Goal: Information Seeking & Learning: Learn about a topic

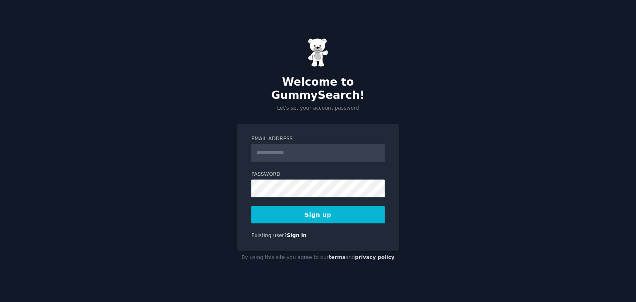
click at [299, 144] on input "Email Address" at bounding box center [318, 153] width 133 height 18
type input "**********"
click at [307, 218] on div "**********" at bounding box center [318, 188] width 162 height 128
click at [309, 213] on button "Sign up" at bounding box center [318, 214] width 133 height 17
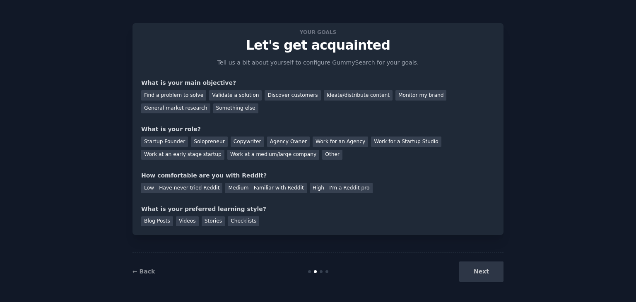
click at [483, 271] on div "Next" at bounding box center [442, 272] width 124 height 20
click at [187, 94] on div "Find a problem to solve" at bounding box center [173, 95] width 65 height 10
click at [214, 94] on div "Validate a solution" at bounding box center [235, 95] width 53 height 10
click at [187, 95] on div "Find a problem to solve" at bounding box center [173, 95] width 65 height 10
click at [167, 141] on div "Startup Founder" at bounding box center [164, 142] width 47 height 10
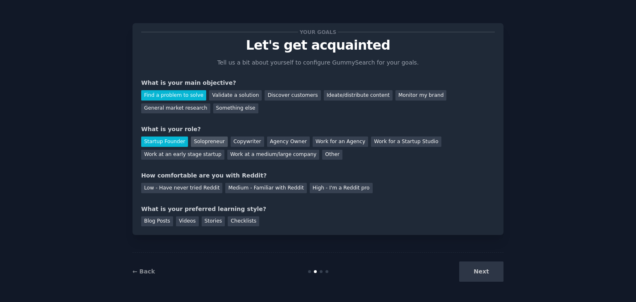
click at [196, 137] on div "Solopreneur" at bounding box center [209, 142] width 36 height 10
click at [174, 189] on div "Low - Have never tried Reddit" at bounding box center [181, 188] width 81 height 10
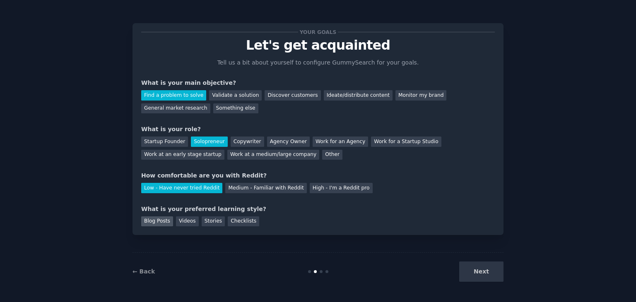
click at [165, 223] on div "Blog Posts" at bounding box center [157, 222] width 32 height 10
click at [499, 273] on button "Next" at bounding box center [482, 272] width 44 height 20
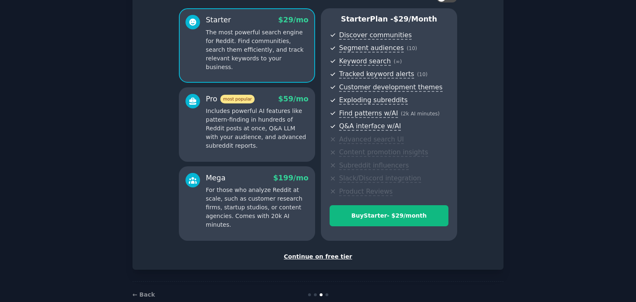
scroll to position [83, 0]
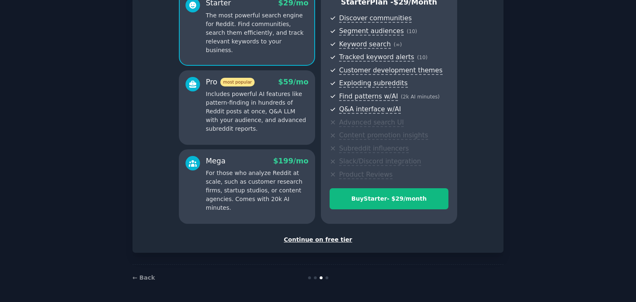
click at [322, 242] on div "Continue on free tier" at bounding box center [318, 240] width 354 height 9
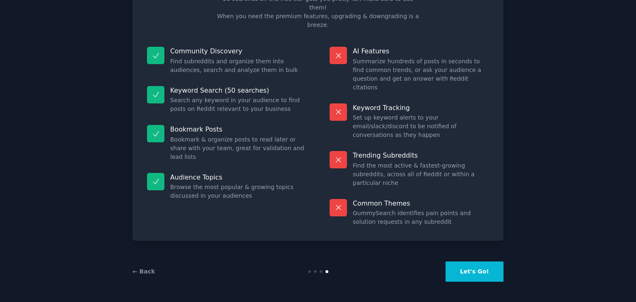
scroll to position [20, 0]
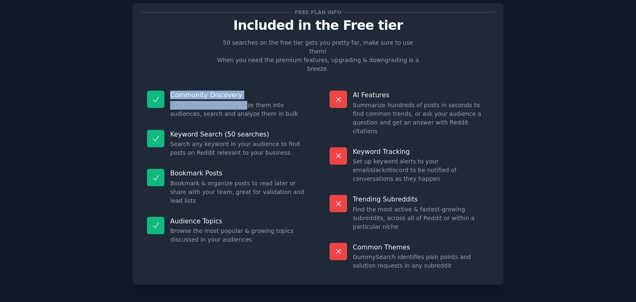
drag, startPoint x: 165, startPoint y: 82, endPoint x: 239, endPoint y: 83, distance: 74.2
click at [239, 85] on div "Community Discovery Find subreddits and organize them into audiences, search an…" at bounding box center [226, 104] width 171 height 39
click at [262, 140] on dd "Search any keyword in your audience to find posts on Reddit relevant to your bu…" at bounding box center [238, 148] width 136 height 17
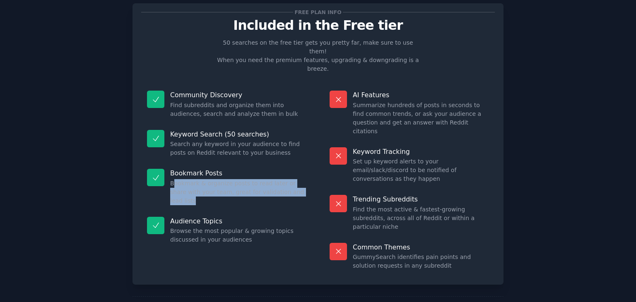
drag, startPoint x: 174, startPoint y: 167, endPoint x: 298, endPoint y: 180, distance: 124.2
click at [298, 180] on div "Bookmark Posts Bookmark & organize posts to read later or share with your team,…" at bounding box center [226, 187] width 171 height 48
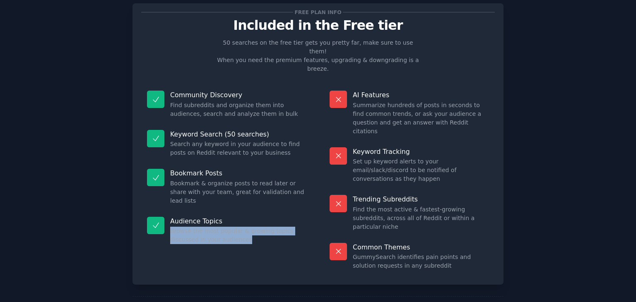
drag, startPoint x: 167, startPoint y: 208, endPoint x: 290, endPoint y: 217, distance: 123.0
click at [290, 217] on div "Audience Topics Browse the most popular & growing topics discussed in your audi…" at bounding box center [226, 230] width 171 height 39
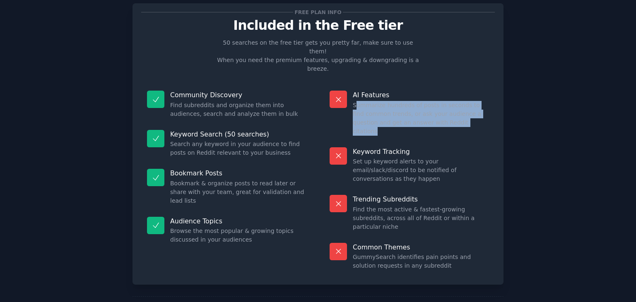
drag, startPoint x: 355, startPoint y: 85, endPoint x: 477, endPoint y: 108, distance: 124.0
click at [477, 108] on dd "Summarize hundreds of posts in seconds to find common trends, or ask your audie…" at bounding box center [421, 118] width 136 height 35
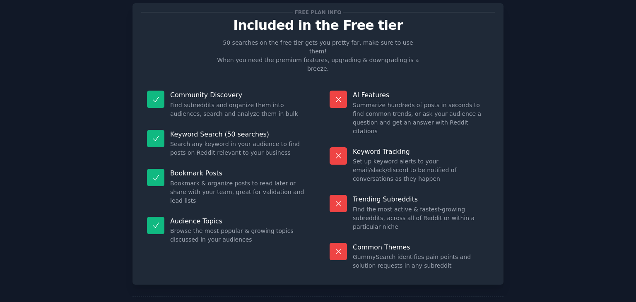
click at [451, 142] on div "Keyword Tracking Set up keyword alerts to your email/slack/discord to be notifi…" at bounding box center [409, 166] width 171 height 48
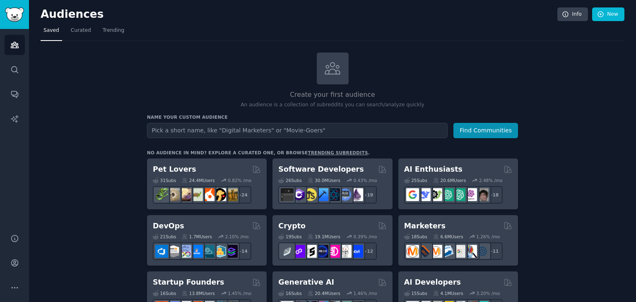
click at [194, 130] on input "text" at bounding box center [297, 130] width 301 height 15
type input "médicos"
click at [454, 123] on button "Find Communities" at bounding box center [486, 130] width 65 height 15
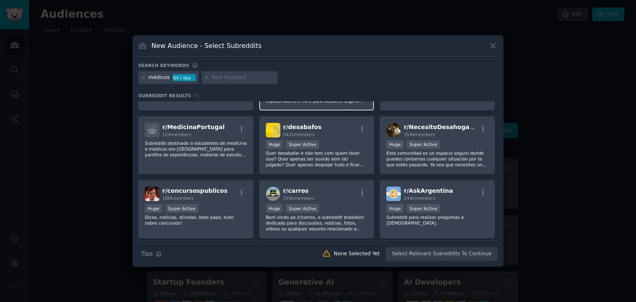
scroll to position [65, 0]
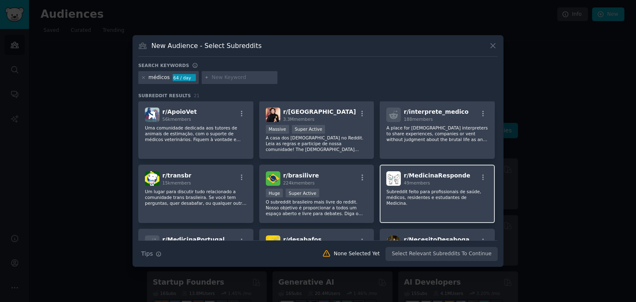
drag, startPoint x: 424, startPoint y: 201, endPoint x: 405, endPoint y: 196, distance: 19.8
click at [405, 196] on p "Subreddit feito para profissionais de saúde, médicos, residentes e estudantes d…" at bounding box center [438, 197] width 102 height 17
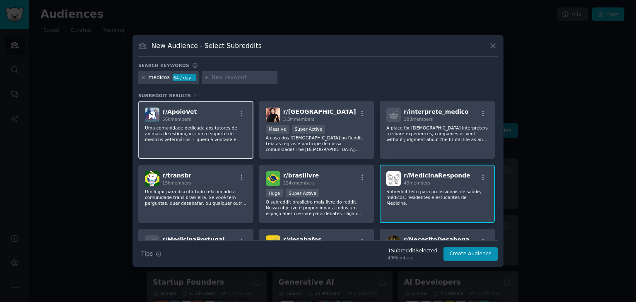
click at [197, 121] on div "r/ ApoioVet 56k members" at bounding box center [196, 115] width 102 height 15
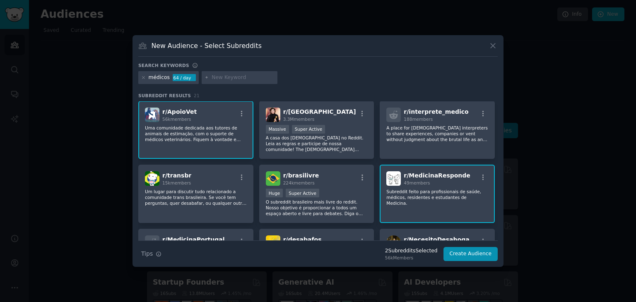
click at [214, 140] on p "Uma comunidade dedicada aos tutores de animais de estimação, com o suporte de m…" at bounding box center [196, 133] width 102 height 17
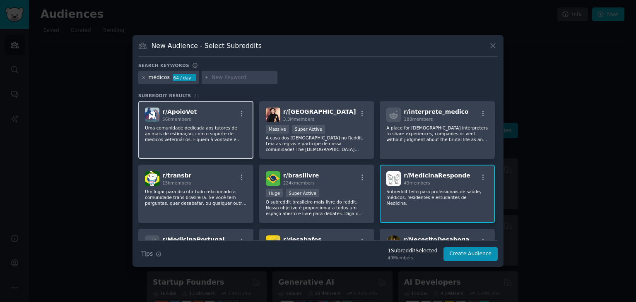
scroll to position [0, 0]
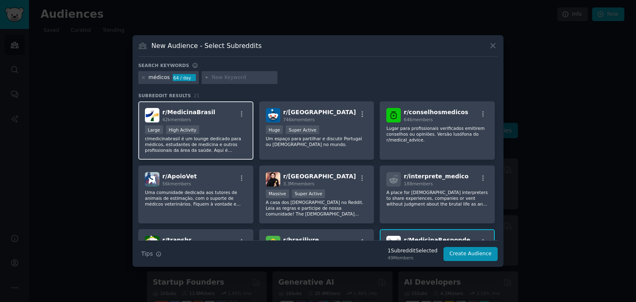
click at [211, 144] on p "r/medicinabrasil é um lounge dedicado para médicos, estudantes de medicina e ou…" at bounding box center [196, 144] width 102 height 17
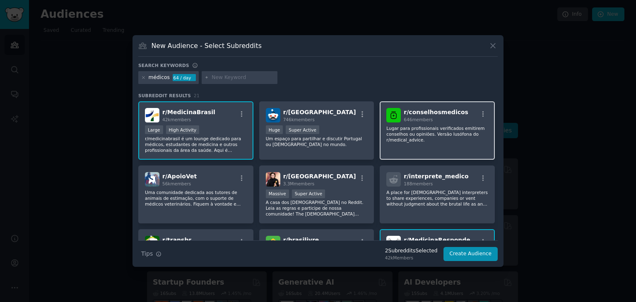
click at [448, 145] on div "r/ conselhosmedicos 646 members Lugar para profissionais verificados emitirem c…" at bounding box center [437, 131] width 115 height 58
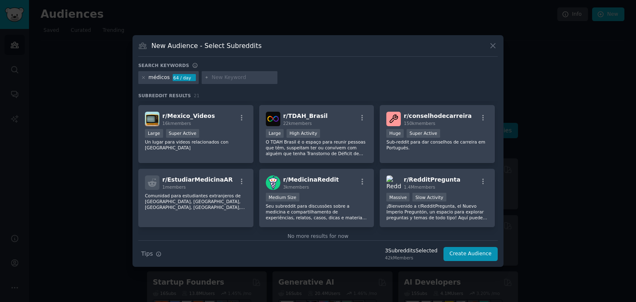
scroll to position [330, 0]
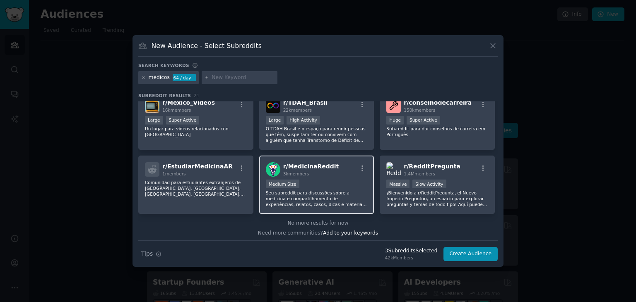
click at [294, 197] on p "Seu subreddit para discussões sobre a medicina e compartilhamento de experiênci…" at bounding box center [317, 198] width 102 height 17
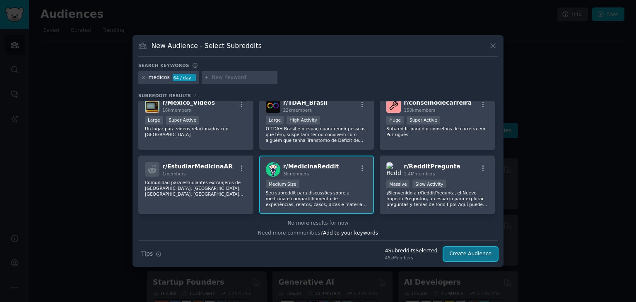
click at [472, 252] on button "Create Audience" at bounding box center [471, 254] width 55 height 14
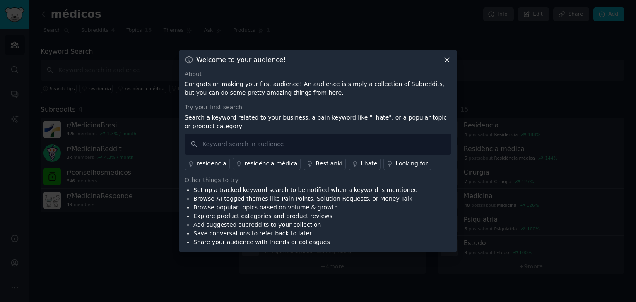
click at [446, 60] on icon at bounding box center [447, 60] width 9 height 9
click at [446, 60] on input "text" at bounding box center [333, 70] width 584 height 21
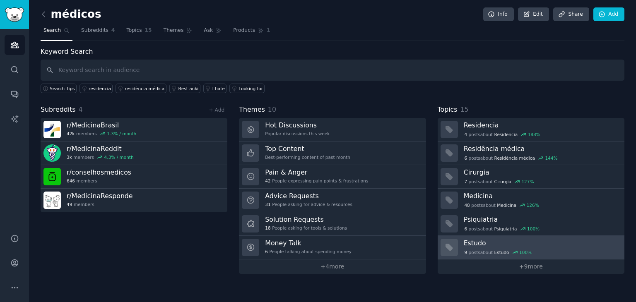
click at [479, 248] on div "9 post s about Estudo 100 %" at bounding box center [541, 252] width 155 height 9
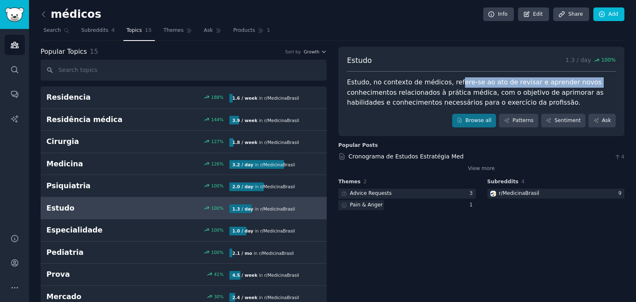
drag, startPoint x: 455, startPoint y: 82, endPoint x: 592, endPoint y: 84, distance: 137.2
click at [592, 84] on div "Estudo, no contexto de médicos, refere-se ao ato de revisar e aprender novos co…" at bounding box center [481, 92] width 269 height 31
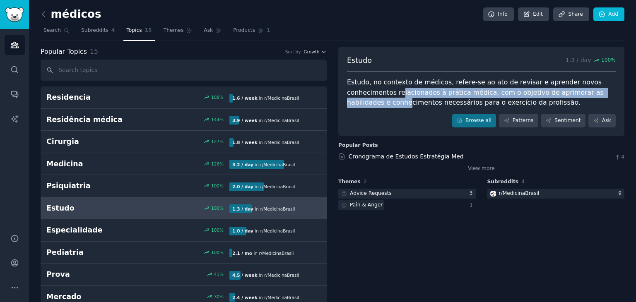
drag, startPoint x: 396, startPoint y: 93, endPoint x: 364, endPoint y: 99, distance: 32.8
click at [364, 98] on div "Estudo, no contexto de médicos, refere-se ao ato de revisar e aprender novos co…" at bounding box center [481, 92] width 269 height 31
click at [63, 206] on h2 "Estudo" at bounding box center [92, 208] width 92 height 10
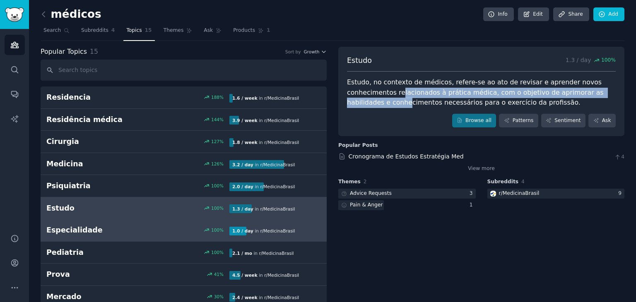
click at [65, 230] on h2 "Especialidade" at bounding box center [92, 230] width 92 height 10
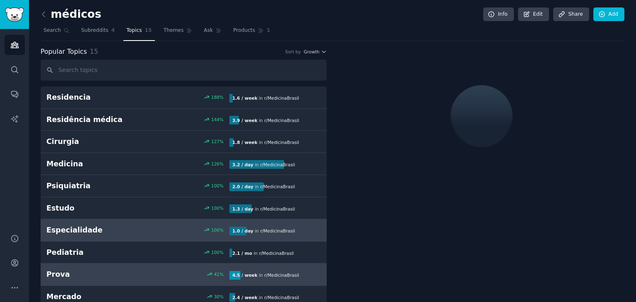
click at [66, 271] on h2 "Prova" at bounding box center [92, 275] width 92 height 10
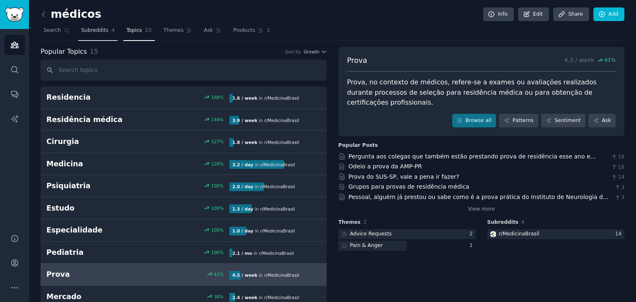
click at [92, 32] on span "Subreddits" at bounding box center [94, 30] width 27 height 7
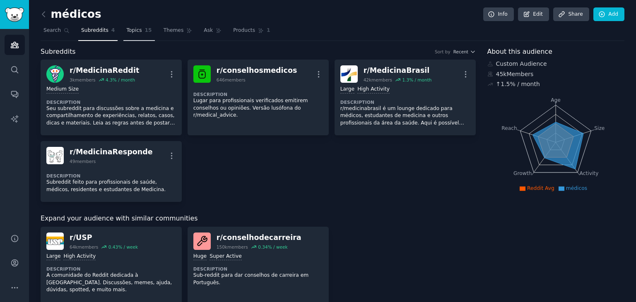
click at [126, 34] on span "Topics" at bounding box center [133, 30] width 15 height 7
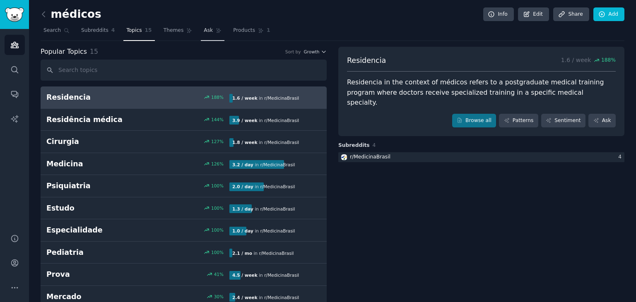
click at [204, 29] on span "Ask" at bounding box center [208, 30] width 9 height 7
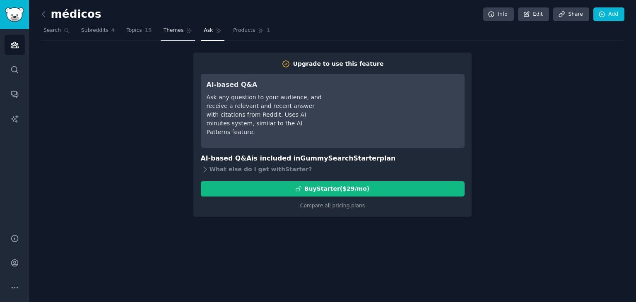
click at [172, 32] on span "Themes" at bounding box center [174, 30] width 20 height 7
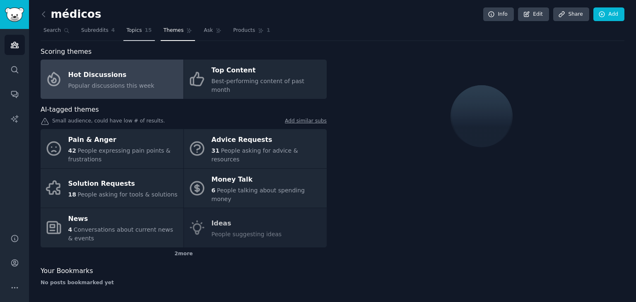
click at [133, 36] on link "Topics 15" at bounding box center [138, 32] width 31 height 17
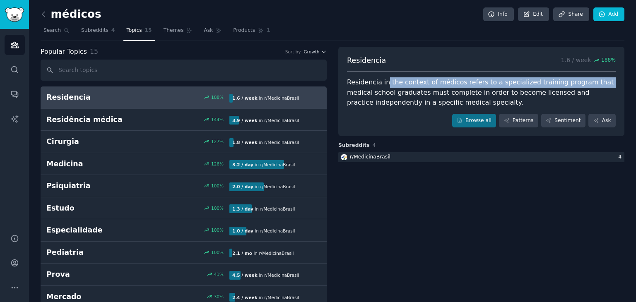
drag, startPoint x: 382, startPoint y: 84, endPoint x: 583, endPoint y: 86, distance: 201.8
click at [583, 86] on div "Residencia in the context of médicos refers to a specialized training program t…" at bounding box center [481, 92] width 269 height 31
click at [483, 120] on link "Browse all" at bounding box center [475, 121] width 44 height 14
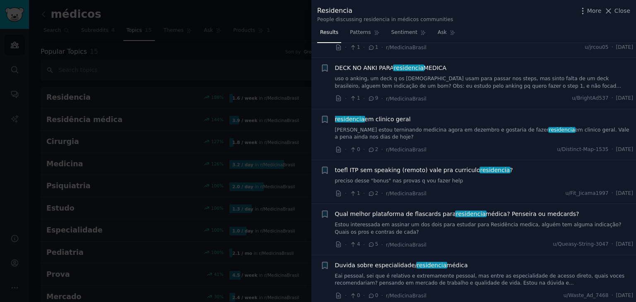
scroll to position [414, 0]
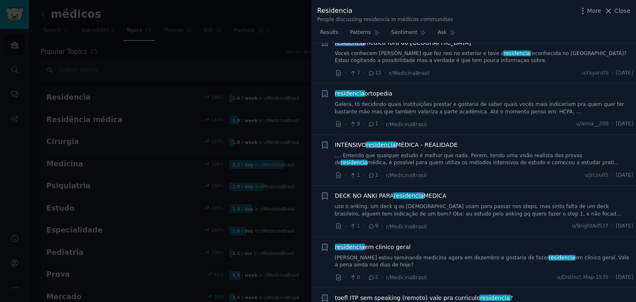
scroll to position [249, 0]
